Goal: Information Seeking & Learning: Find specific page/section

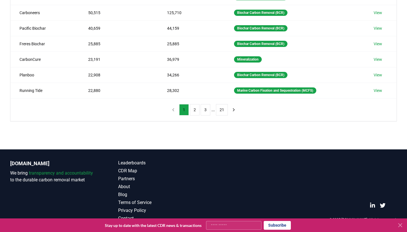
scroll to position [148, 0]
click at [195, 111] on button "2" at bounding box center [195, 109] width 10 height 11
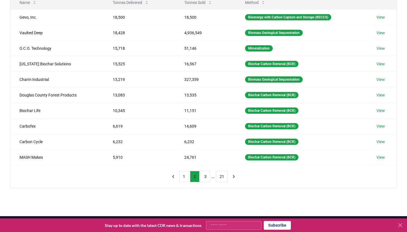
scroll to position [82, 0]
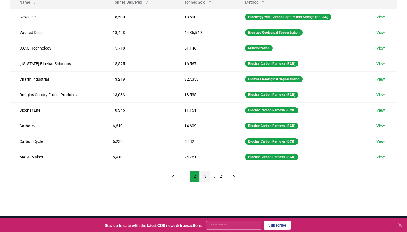
click at [204, 176] on button "3" at bounding box center [205, 175] width 10 height 11
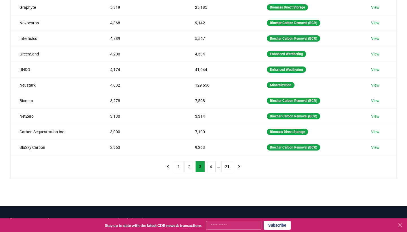
scroll to position [72, 0]
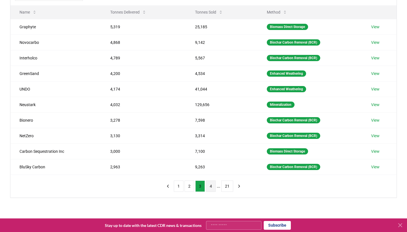
click at [211, 187] on button "4" at bounding box center [211, 185] width 10 height 11
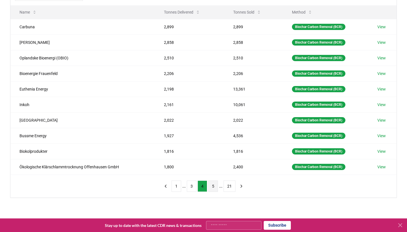
click at [211, 188] on button "5" at bounding box center [213, 185] width 10 height 11
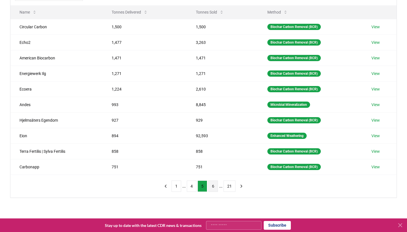
click at [214, 187] on button "6" at bounding box center [213, 185] width 10 height 11
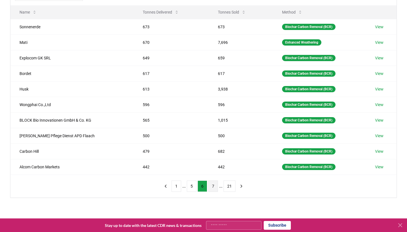
click at [214, 187] on button "7" at bounding box center [213, 185] width 10 height 11
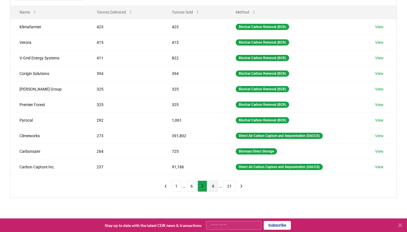
click at [215, 187] on button "8" at bounding box center [213, 185] width 10 height 11
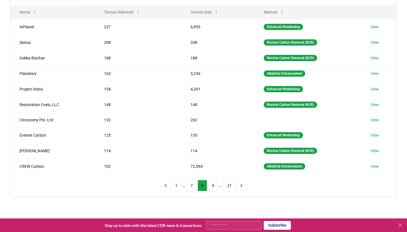
click at [215, 187] on button "9" at bounding box center [213, 185] width 10 height 11
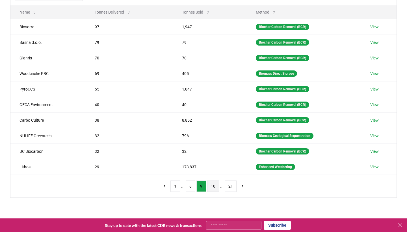
click at [215, 187] on button "10" at bounding box center [213, 185] width 12 height 11
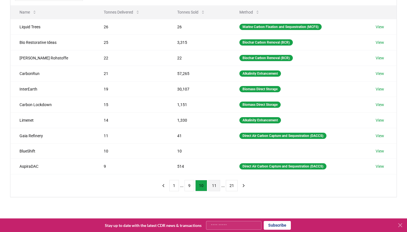
click at [215, 187] on button "11" at bounding box center [214, 185] width 12 height 11
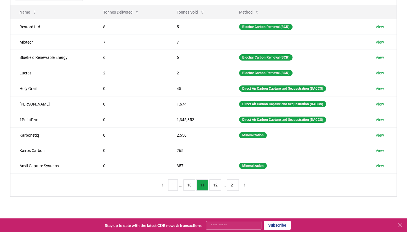
click at [215, 187] on button "12" at bounding box center [215, 184] width 12 height 11
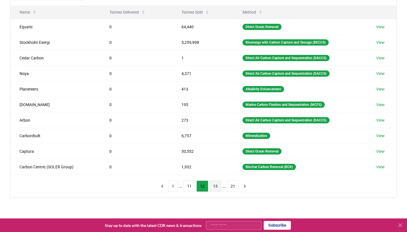
click at [213, 188] on button "13" at bounding box center [215, 185] width 12 height 11
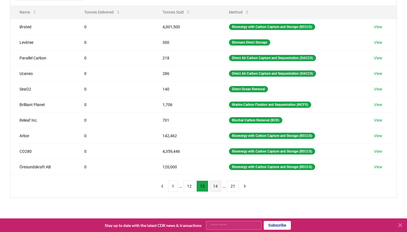
click at [215, 188] on button "14" at bounding box center [215, 185] width 12 height 11
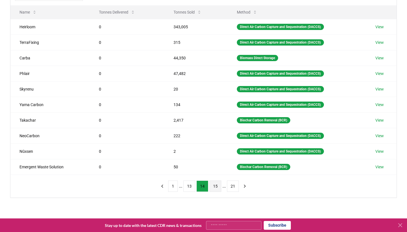
click at [215, 188] on button "15" at bounding box center [215, 185] width 12 height 11
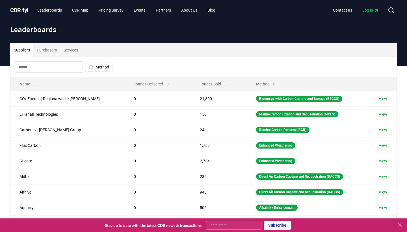
scroll to position [0, 0]
click at [45, 71] on input at bounding box center [49, 66] width 68 height 11
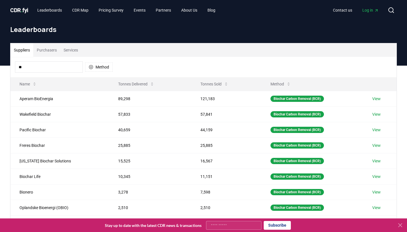
type input "*"
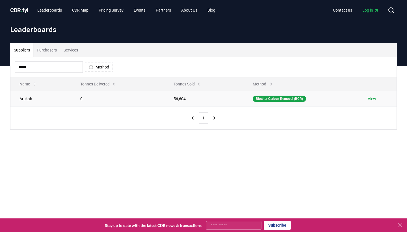
type input "*****"
click at [375, 99] on link "View" at bounding box center [371, 99] width 8 height 6
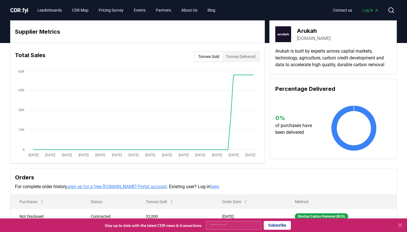
click at [310, 40] on link "arukah.finance" at bounding box center [313, 38] width 34 height 7
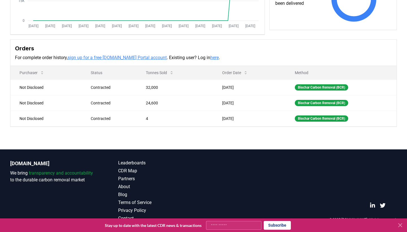
scroll to position [129, 0]
